Goal: Task Accomplishment & Management: Manage account settings

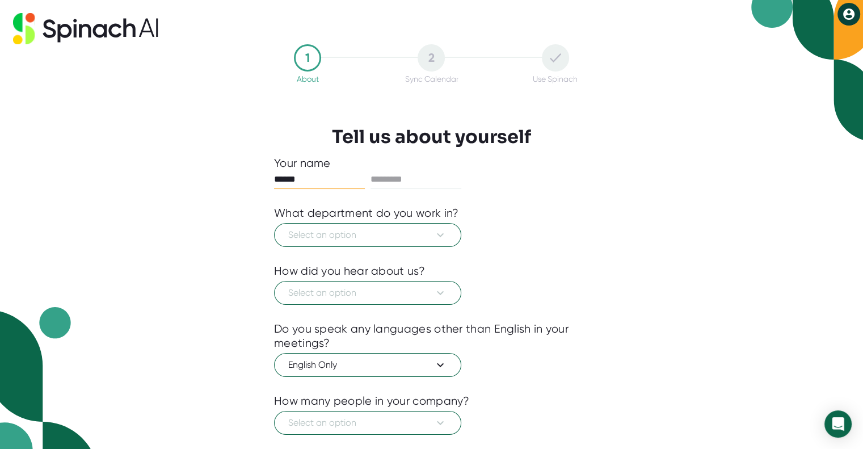
type input "******"
type input "*******"
click at [425, 232] on span "Select an option" at bounding box center [367, 235] width 159 height 14
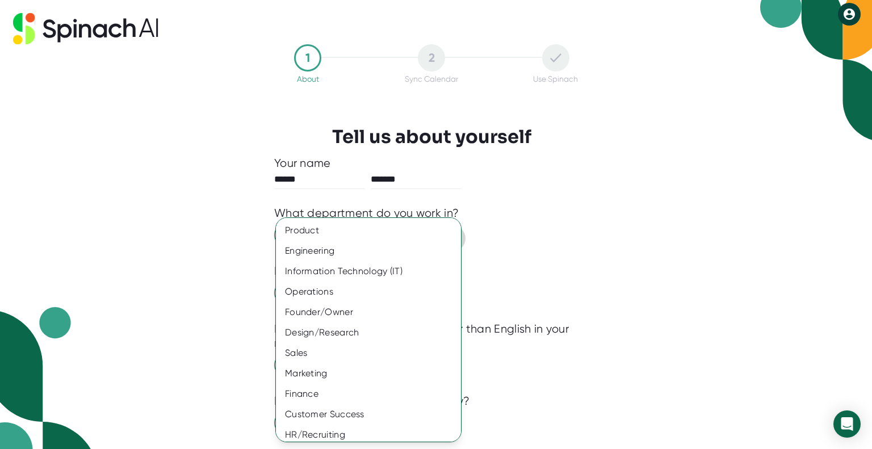
click at [425, 232] on div "Product" at bounding box center [373, 230] width 194 height 20
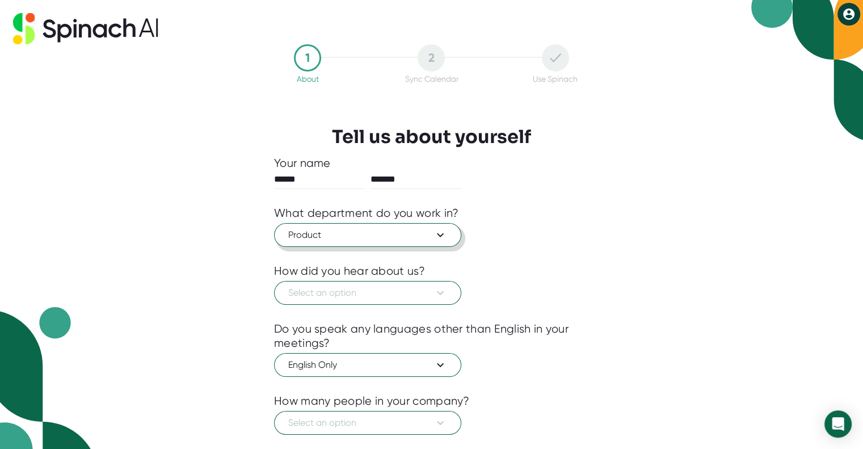
click at [367, 236] on span "Product" at bounding box center [367, 235] width 159 height 14
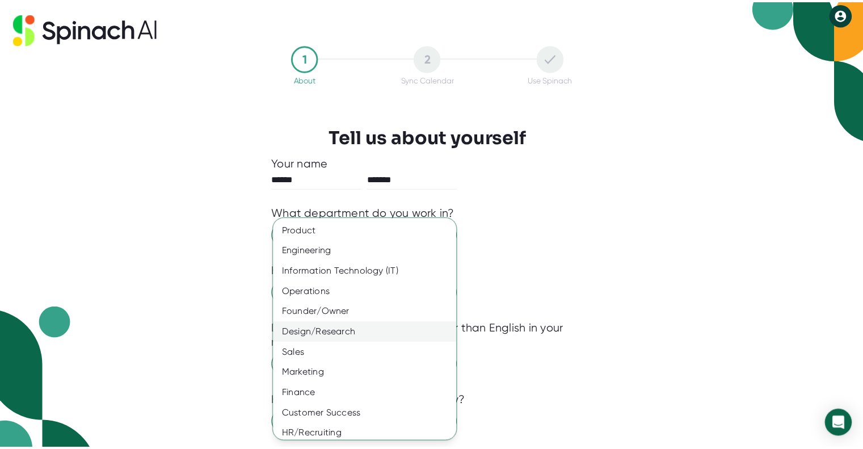
scroll to position [47, 0]
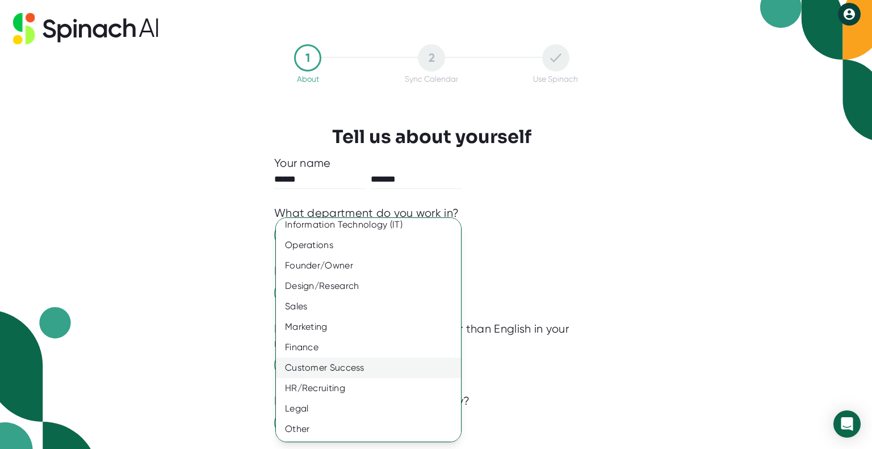
click at [350, 373] on div "Customer Success" at bounding box center [373, 368] width 194 height 20
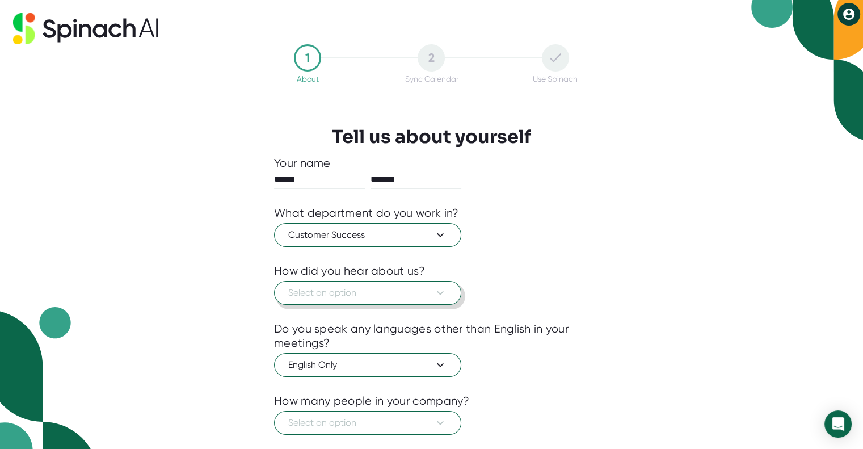
click at [356, 295] on span "Select an option" at bounding box center [367, 293] width 159 height 14
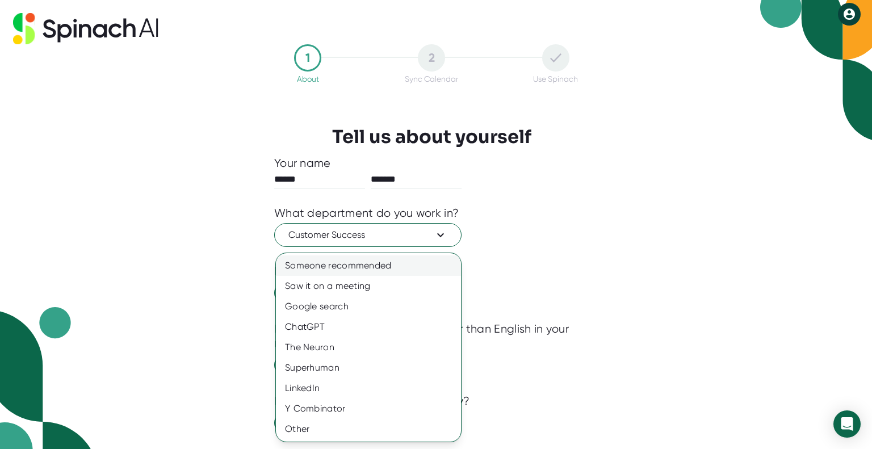
click at [380, 264] on div "Someone recommended" at bounding box center [368, 265] width 185 height 20
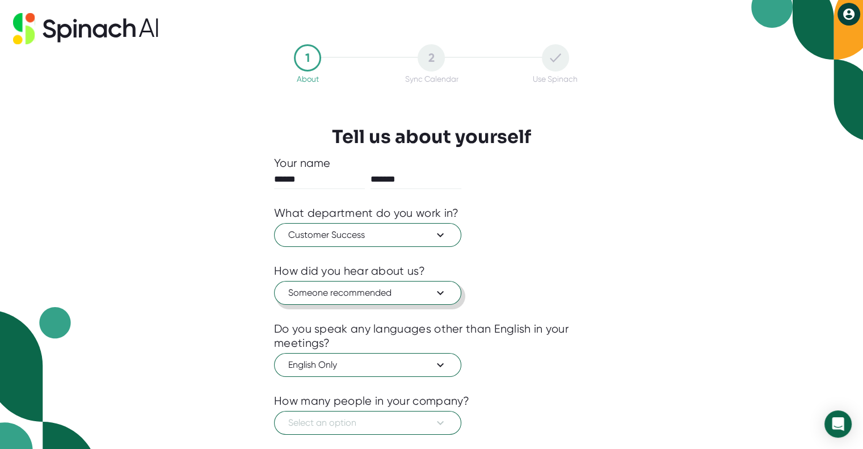
scroll to position [64, 0]
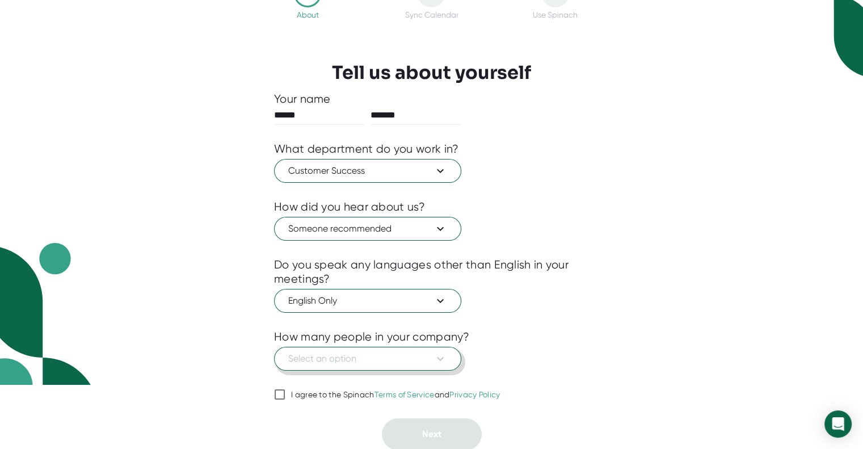
click at [410, 360] on span "Select an option" at bounding box center [367, 359] width 159 height 14
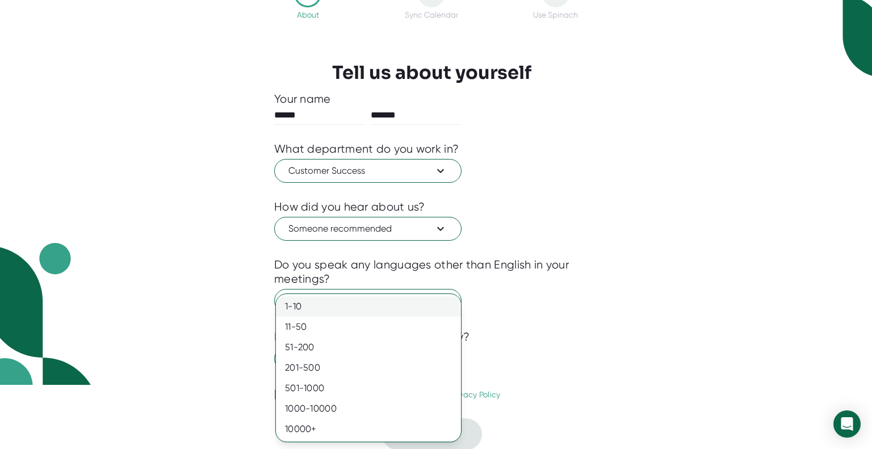
click at [333, 303] on div "1-10" at bounding box center [368, 306] width 185 height 20
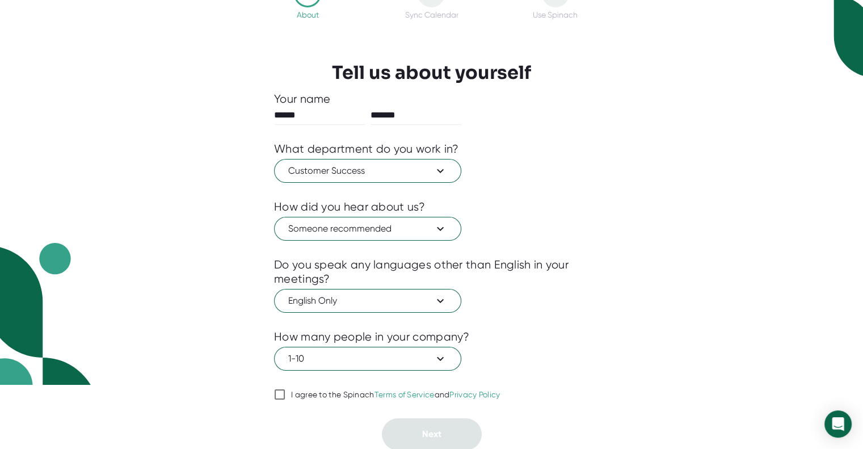
click at [276, 393] on input "I agree to the Spinach Terms of Service and Privacy Policy" at bounding box center [279, 395] width 11 height 14
checkbox input "true"
click at [401, 438] on button "Next" at bounding box center [432, 434] width 100 height 32
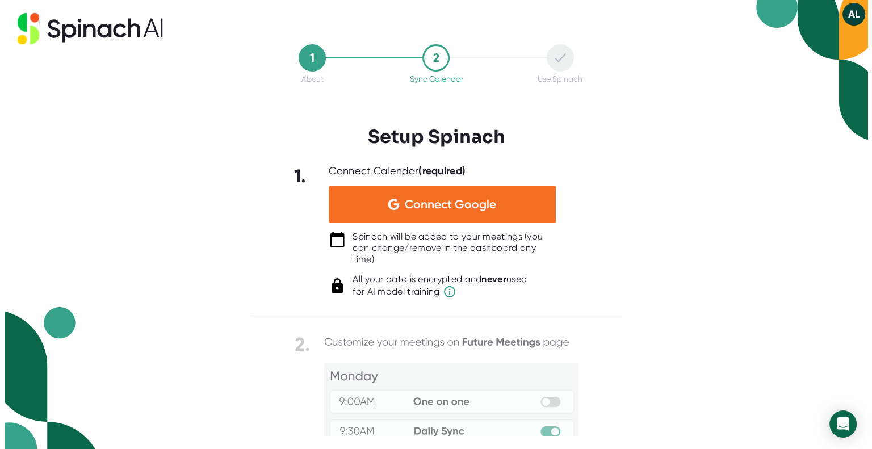
scroll to position [0, 0]
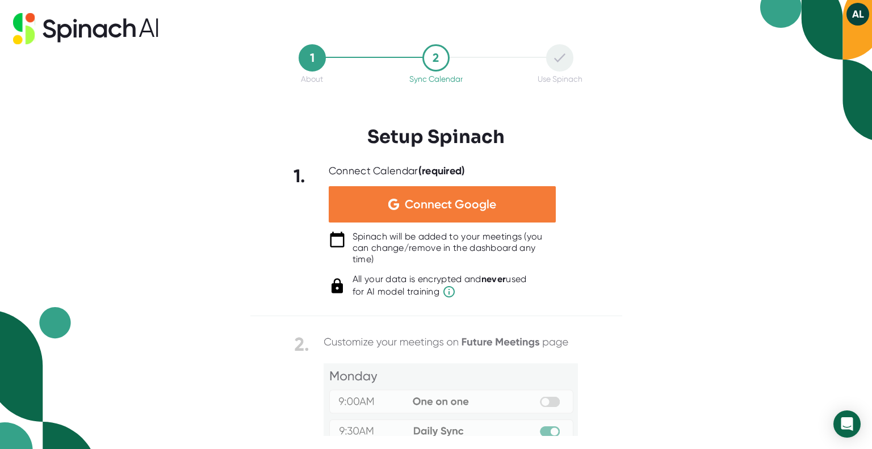
click at [489, 188] on div "Connect Google" at bounding box center [442, 204] width 227 height 36
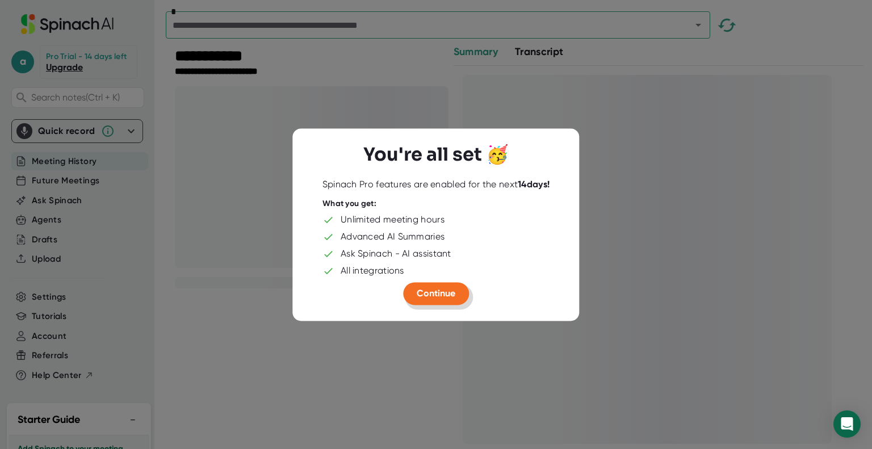
click at [454, 292] on span "Continue" at bounding box center [436, 293] width 39 height 11
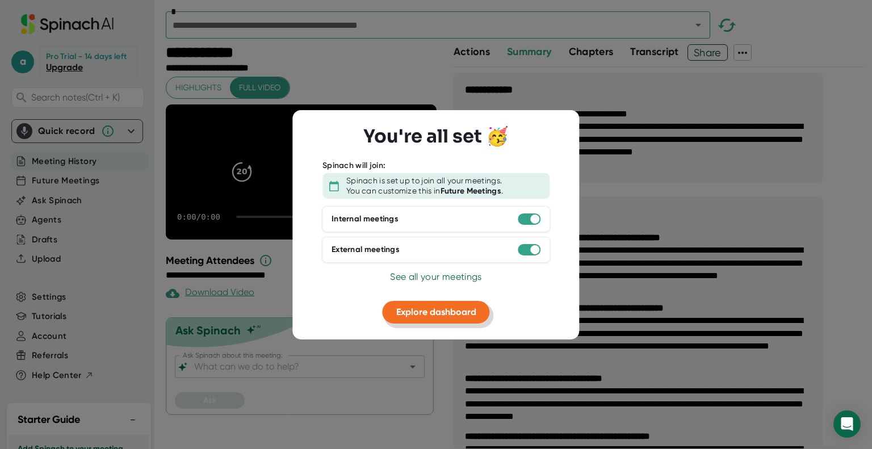
click at [443, 316] on span "Explore dashboard" at bounding box center [436, 312] width 80 height 11
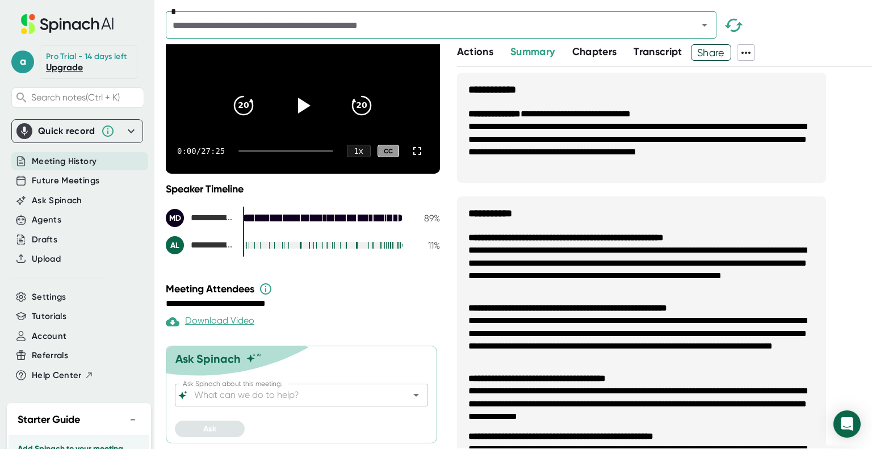
scroll to position [79, 0]
